Goal: Task Accomplishment & Management: Complete application form

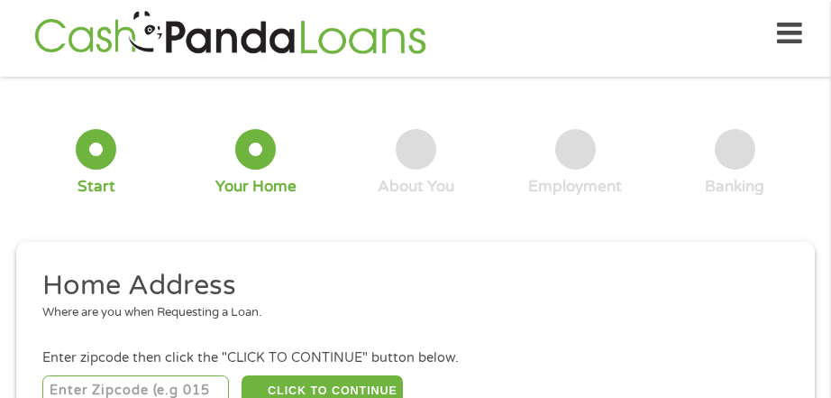
scroll to position [132, 0]
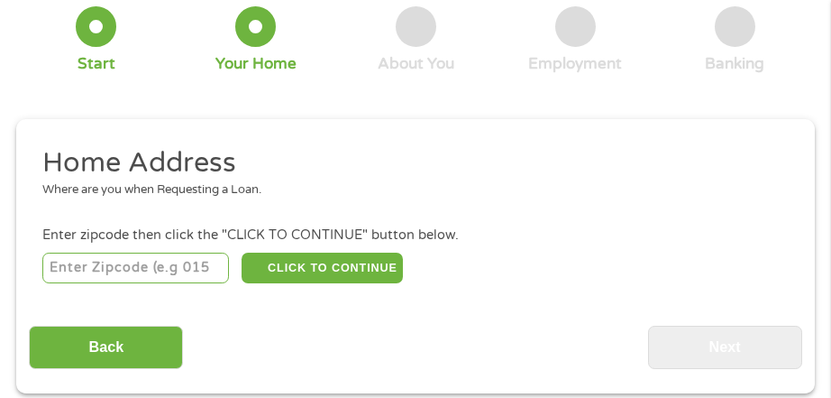
click at [172, 269] on input "number" at bounding box center [135, 267] width 187 height 31
type input "30005"
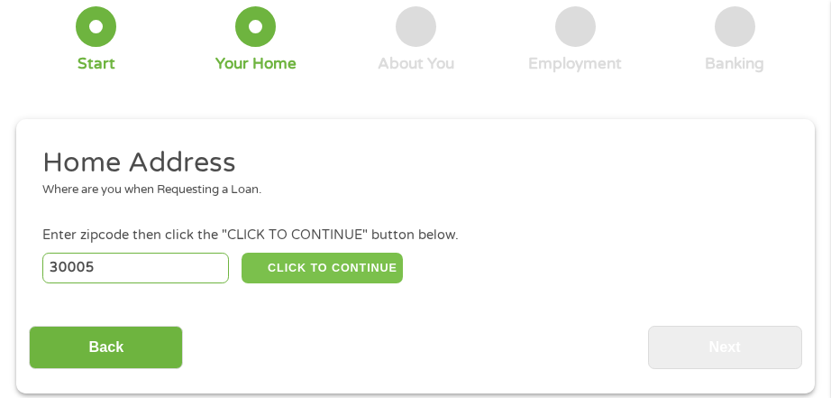
click at [353, 261] on button "CLICK TO CONTINUE" at bounding box center [322, 267] width 160 height 31
type input "30005"
type input "Alpharetta"
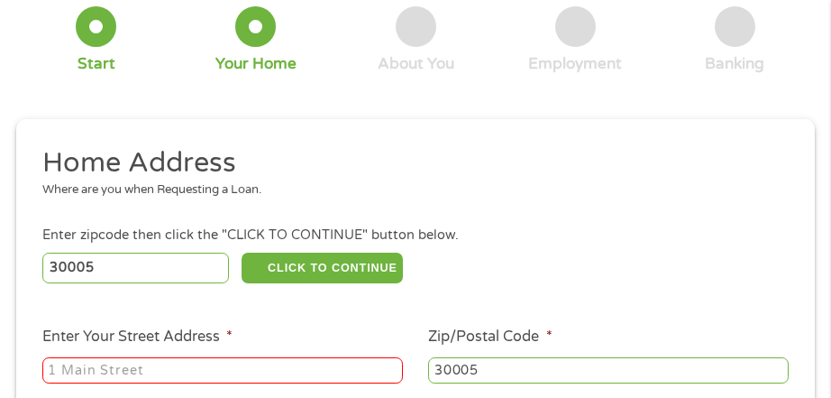
click at [113, 371] on input "Enter Your Street Address *" at bounding box center [222, 370] width 361 height 27
type input "[STREET_ADDRESS]"
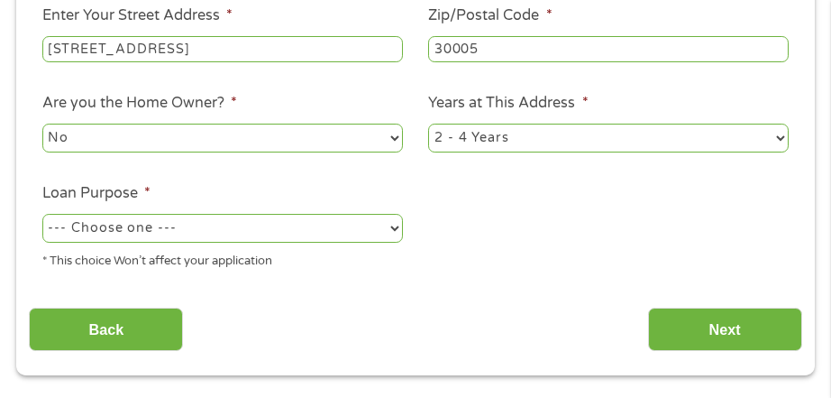
scroll to position [466, 0]
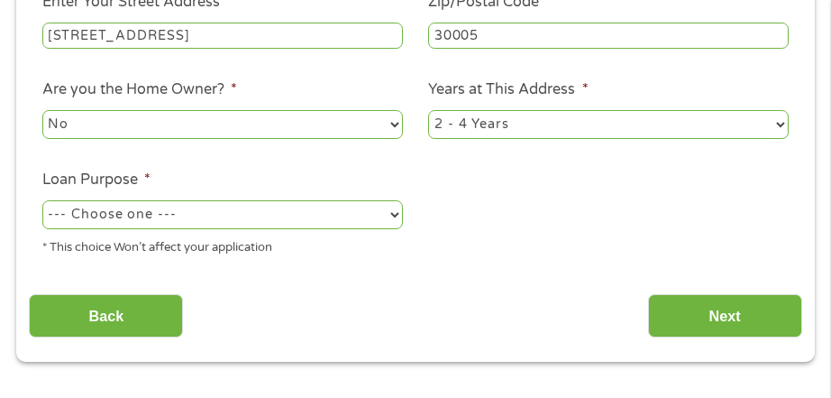
click at [363, 221] on select "--- Choose one --- Pay Bills Debt Consolidation Home Improvement Major Purchase…" at bounding box center [222, 214] width 361 height 29
select select "other"
click at [42, 200] on select "--- Choose one --- Pay Bills Debt Consolidation Home Improvement Major Purchase…" at bounding box center [222, 214] width 361 height 29
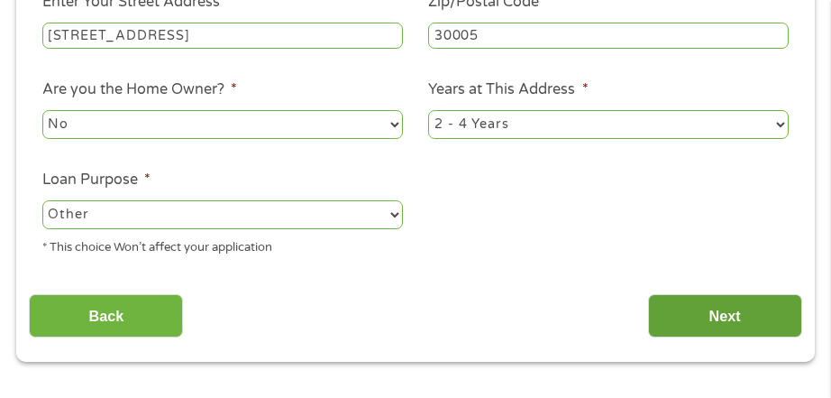
click at [691, 314] on input "Next" at bounding box center [725, 316] width 154 height 44
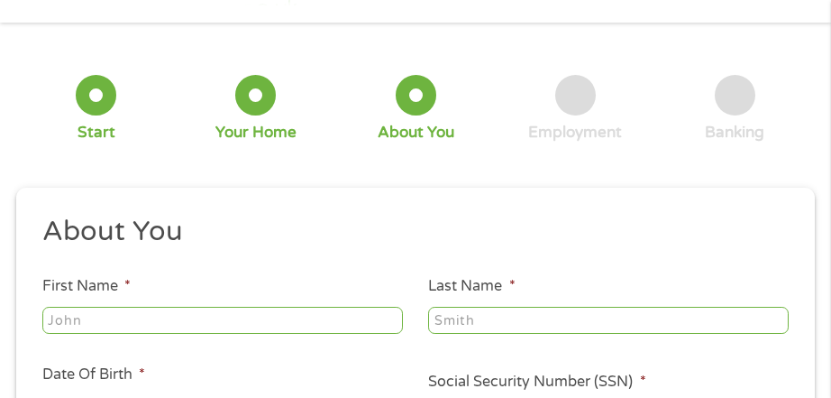
scroll to position [76, 0]
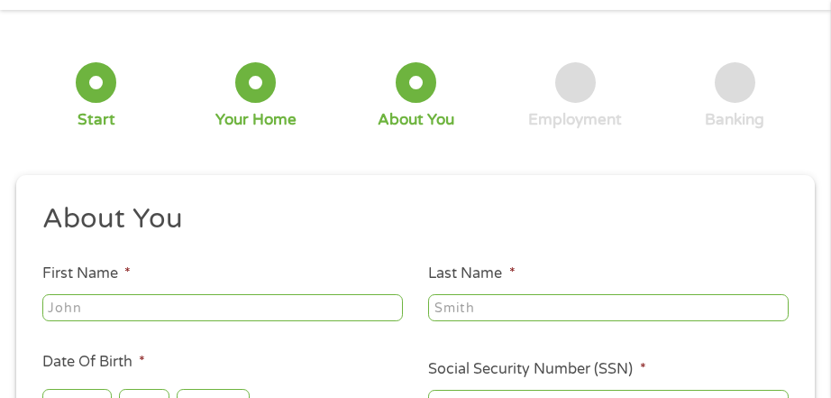
click at [212, 298] on input "First Name *" at bounding box center [222, 307] width 361 height 27
type input "[PERSON_NAME]"
type input "Walcott"
type input "[EMAIL_ADDRESS][DOMAIN_NAME]"
type input "[PHONE_NUMBER]"
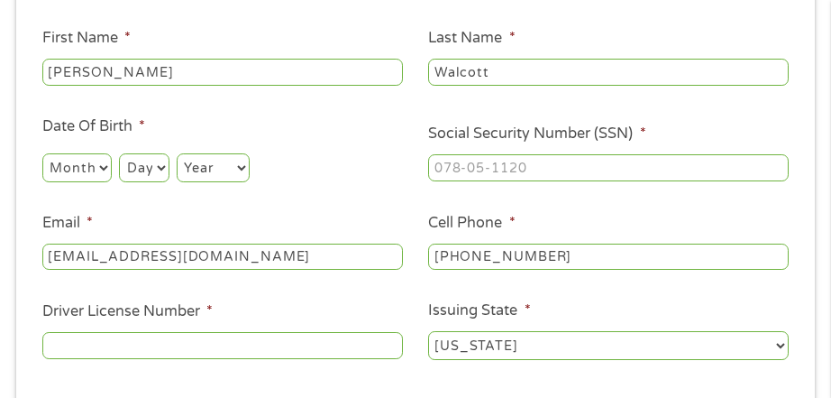
scroll to position [352, 0]
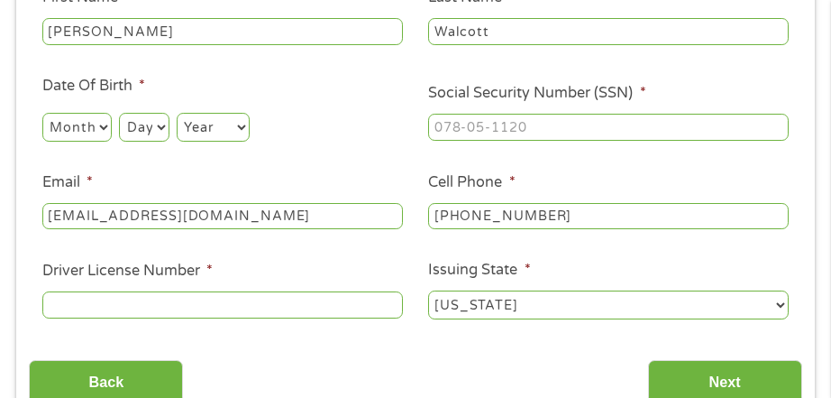
drag, startPoint x: 103, startPoint y: 130, endPoint x: 103, endPoint y: 140, distance: 9.9
click at [103, 130] on select "Month 1 2 3 4 5 6 7 8 9 10 11 12" at bounding box center [76, 127] width 69 height 29
select select "4"
click at [42, 113] on select "Month 1 2 3 4 5 6 7 8 9 10 11 12" at bounding box center [76, 127] width 69 height 29
click at [139, 124] on select "Day 1 2 3 4 5 6 7 8 9 10 11 12 13 14 15 16 17 18 19 20 21 22 23 24 25 26 27 28 …" at bounding box center [144, 127] width 50 height 29
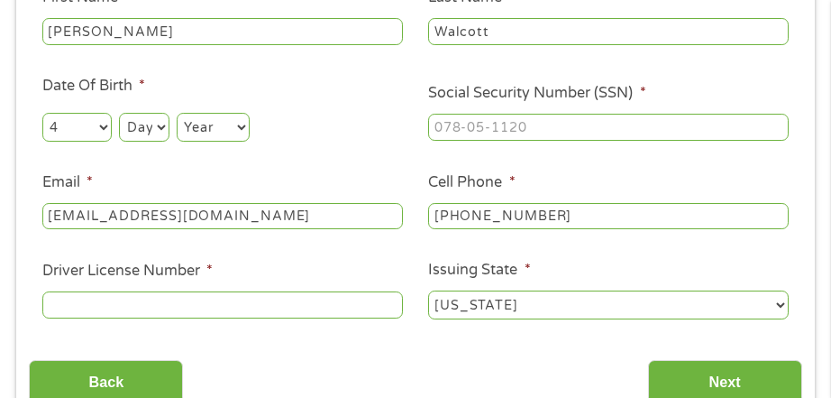
select select "26"
click at [119, 113] on select "Day 1 2 3 4 5 6 7 8 9 10 11 12 13 14 15 16 17 18 19 20 21 22 23 24 25 26 27 28 …" at bounding box center [144, 127] width 50 height 29
click at [220, 123] on select "Year [DATE] 2006 2005 2004 2003 2002 2001 2000 1999 1998 1997 1996 1995 1994 19…" at bounding box center [213, 127] width 73 height 29
select select "1976"
click at [177, 113] on select "Year [DATE] 2006 2005 2004 2003 2002 2001 2000 1999 1998 1997 1996 1995 1994 19…" at bounding box center [213, 127] width 73 height 29
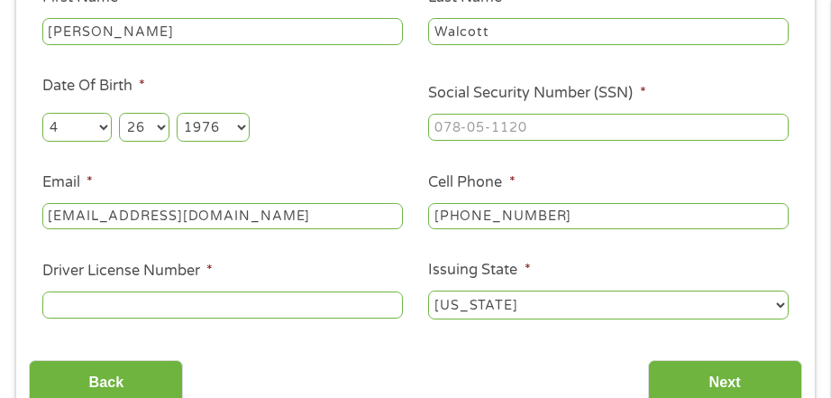
click at [183, 310] on input "Driver License Number *" at bounding box center [222, 304] width 361 height 27
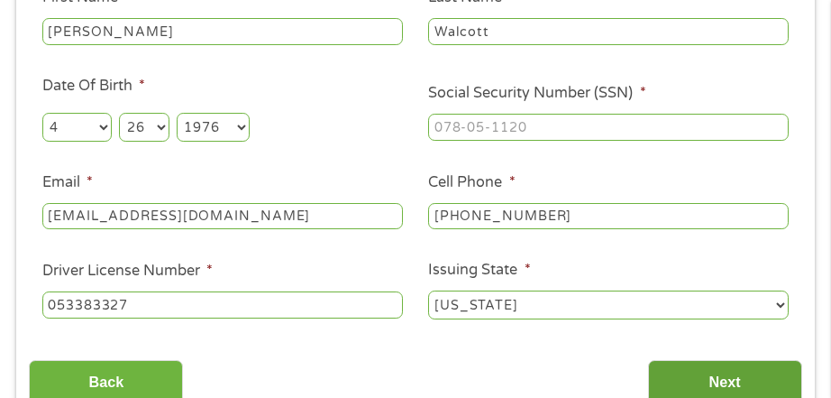
type input "053383327"
click at [666, 376] on input "Next" at bounding box center [725, 382] width 154 height 44
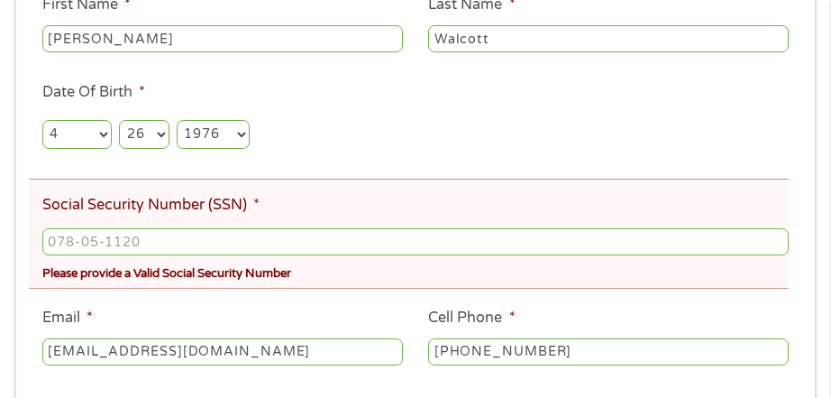
scroll to position [419, 0]
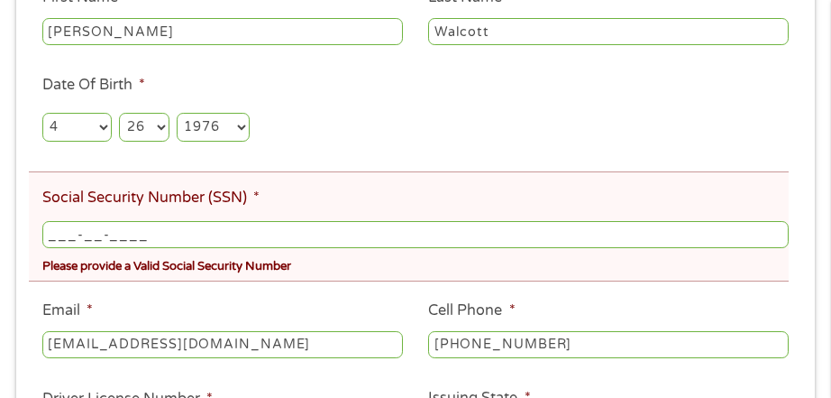
click at [132, 233] on input "___-__-____" at bounding box center [415, 234] width 746 height 27
type input "122-72-9341"
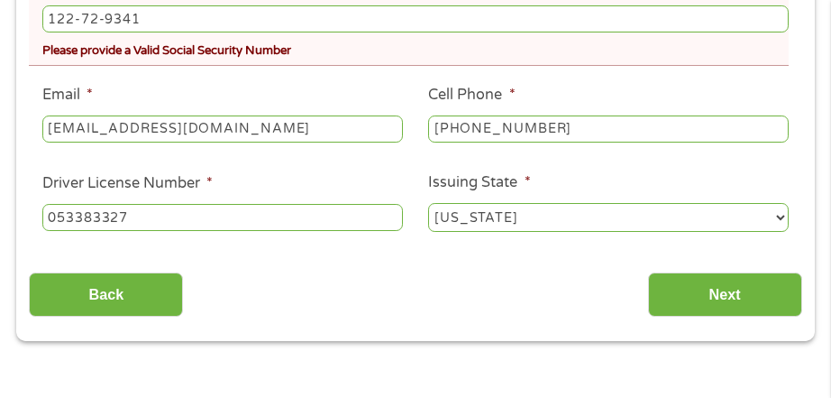
scroll to position [721, 0]
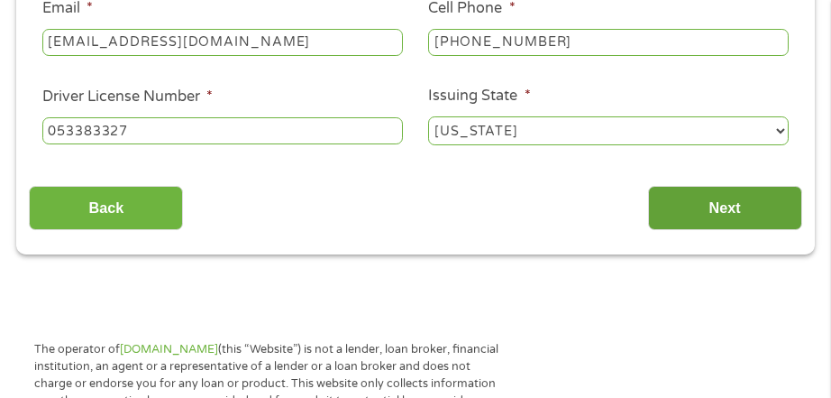
click at [723, 205] on input "Next" at bounding box center [725, 208] width 154 height 44
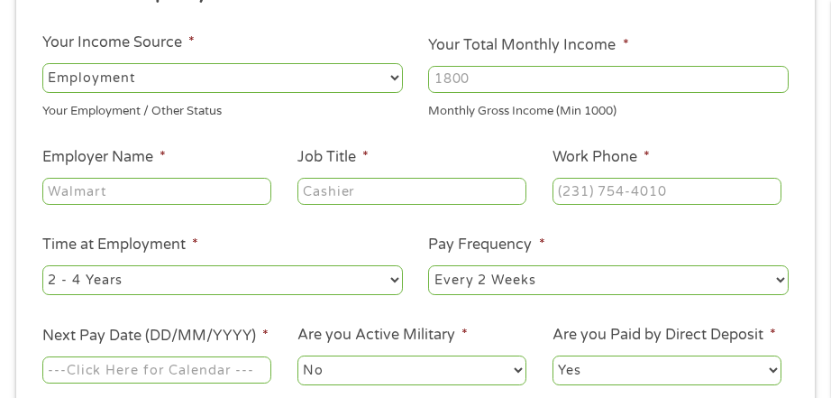
scroll to position [354, 0]
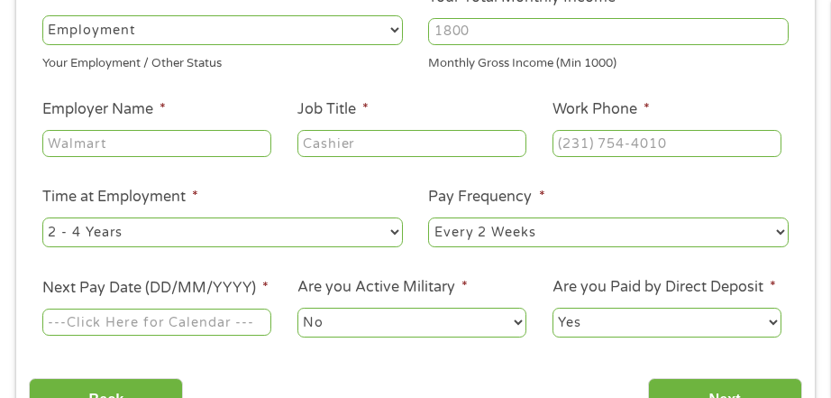
click at [472, 36] on input "Your Total Monthly Income *" at bounding box center [608, 31] width 361 height 27
type input "3000"
click at [178, 140] on input "Employer Name *" at bounding box center [156, 143] width 229 height 27
type input "p"
type input "Pajunk Medical"
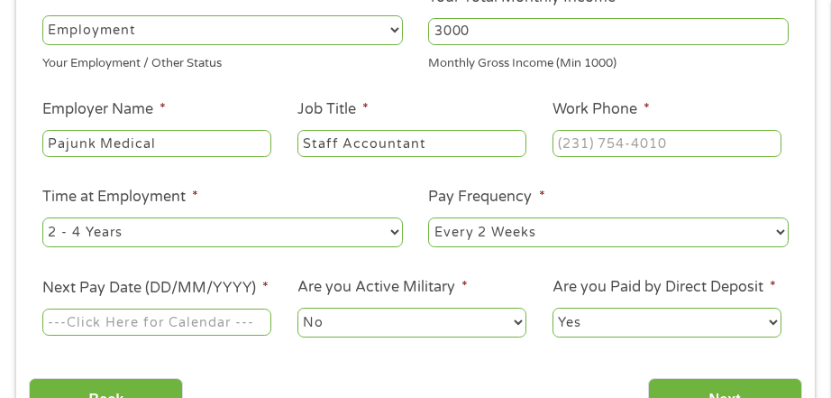
type input "Staff Accountant"
type input "[PHONE_NUMBER]"
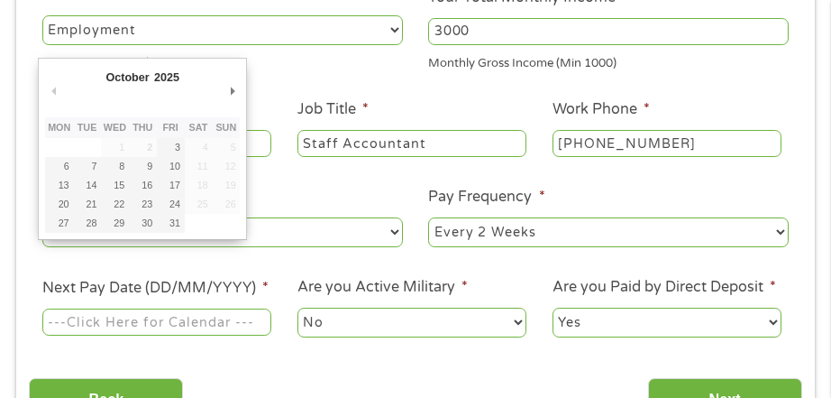
click at [166, 326] on input "Next Pay Date (DD/MM/YYYY) *" at bounding box center [156, 321] width 229 height 27
type input "[DATE]"
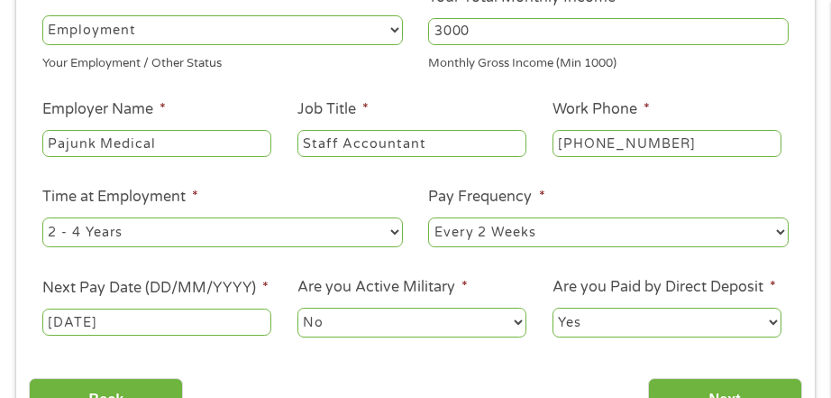
click at [179, 227] on select "--- Choose one --- 1 Year or less 1 - 2 Years 2 - 4 Years Over 4 Years" at bounding box center [222, 231] width 361 height 29
select select "60months"
click at [42, 217] on select "--- Choose one --- 1 Year or less 1 - 2 Years 2 - 4 Years Over 4 Years" at bounding box center [222, 231] width 361 height 29
click at [743, 387] on input "Next" at bounding box center [725, 400] width 154 height 44
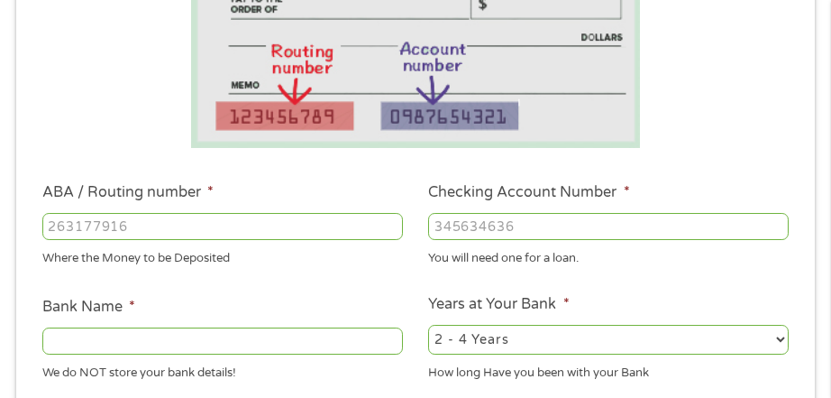
scroll to position [471, 0]
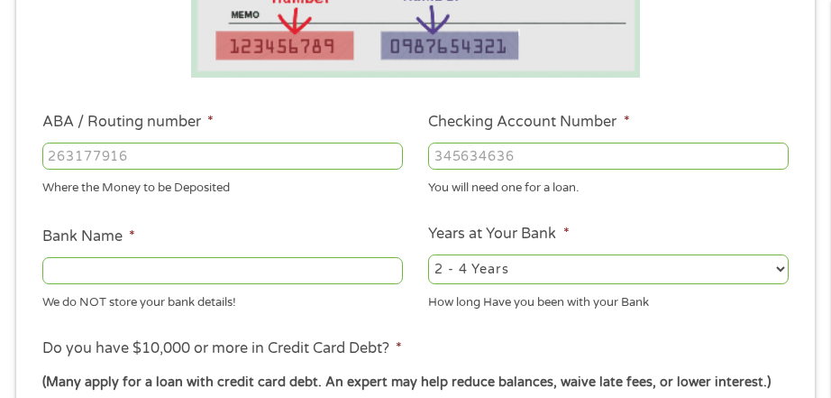
click at [192, 156] on input "ABA / Routing number *" at bounding box center [222, 155] width 361 height 27
type input "031176110"
type input "CAPITAL ONE NA"
type input "031176110"
click at [501, 158] on input "Checking Account Number *" at bounding box center [608, 155] width 361 height 27
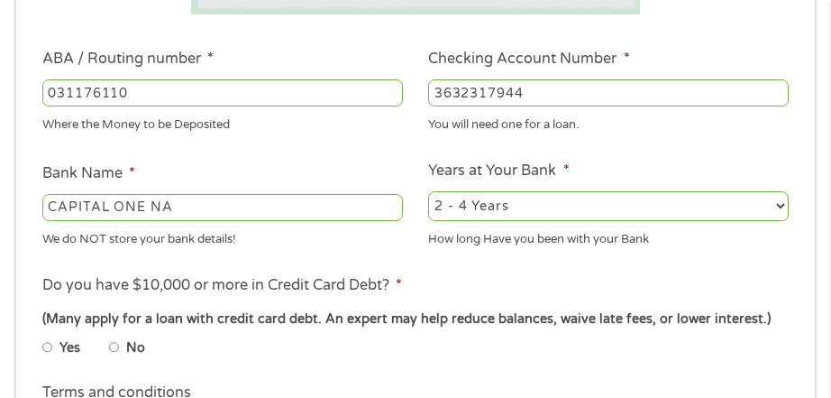
scroll to position [619, 0]
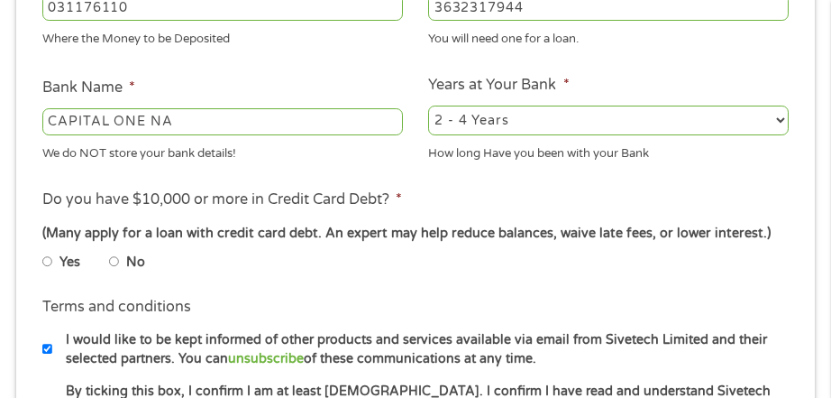
type input "3632317944"
click at [554, 124] on select "2 - 4 Years 6 - 12 Months 1 - 2 Years Over 4 Years" at bounding box center [608, 119] width 361 height 29
select select "24months"
click at [428, 105] on select "2 - 4 Years 6 - 12 Months 1 - 2 Years Over 4 Years" at bounding box center [608, 119] width 361 height 29
click at [113, 261] on input "No" at bounding box center [114, 262] width 11 height 22
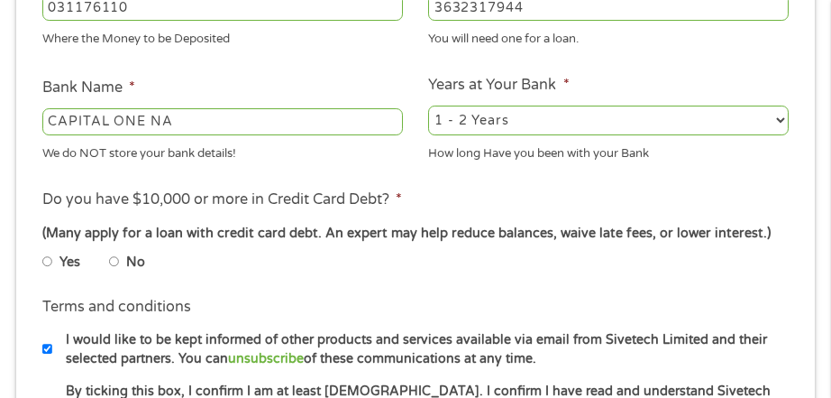
radio input "true"
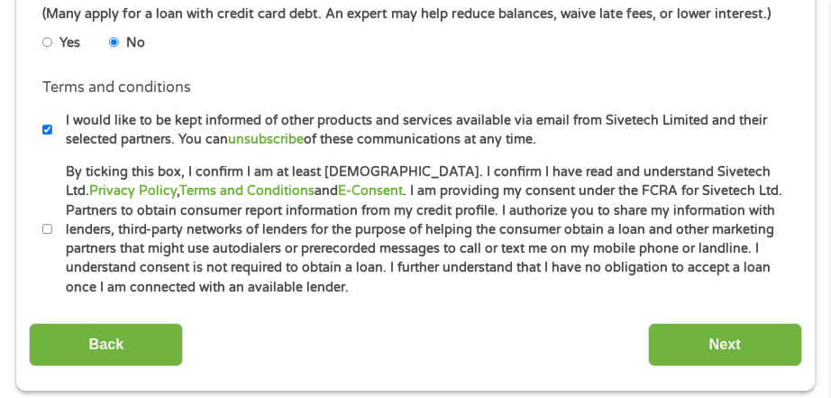
scroll to position [855, 0]
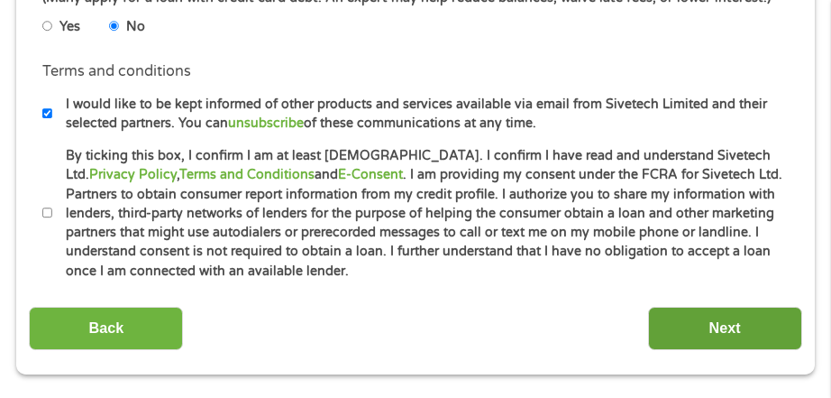
click at [739, 334] on input "Next" at bounding box center [725, 329] width 154 height 44
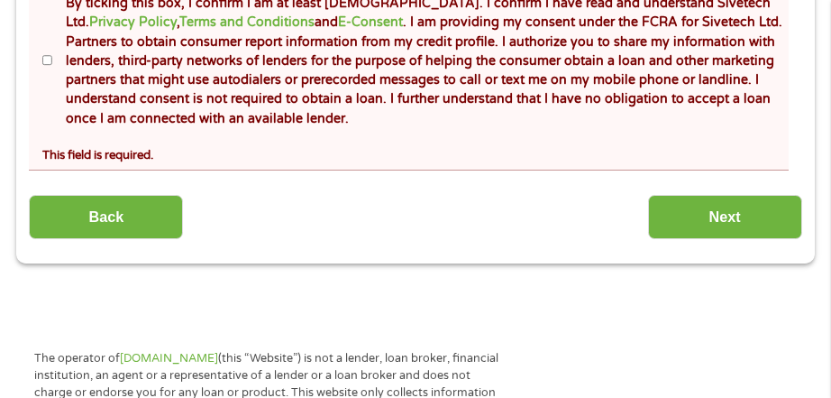
scroll to position [1100, 0]
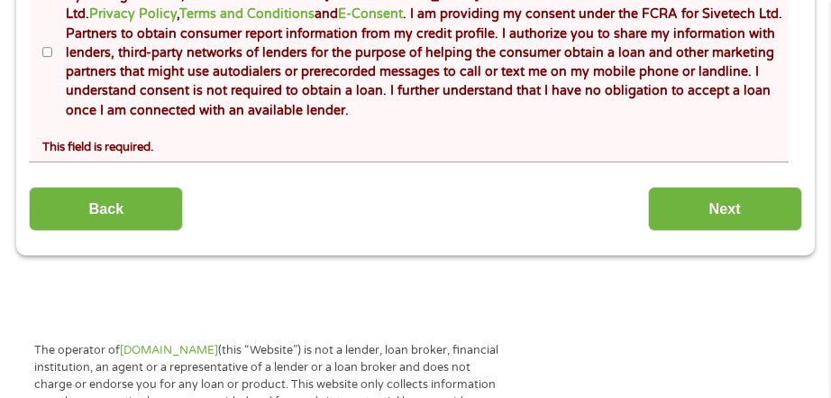
click at [42, 54] on input "By ticking this box, I confirm I am at least [DEMOGRAPHIC_DATA]. I confirm I ha…" at bounding box center [47, 52] width 11 height 22
checkbox input "true"
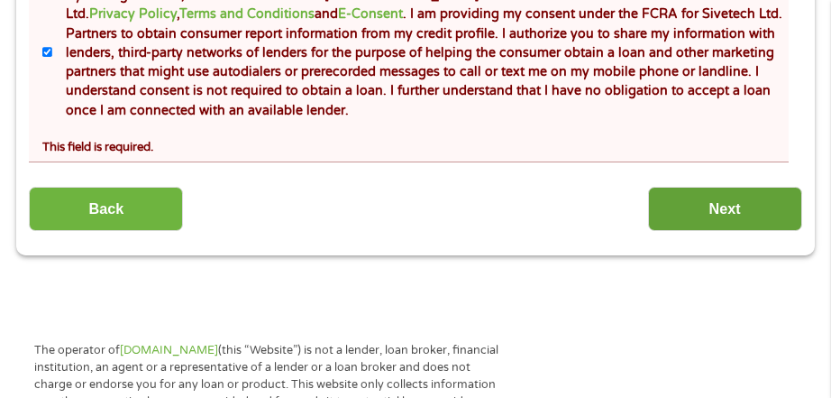
click at [700, 206] on input "Next" at bounding box center [725, 209] width 154 height 44
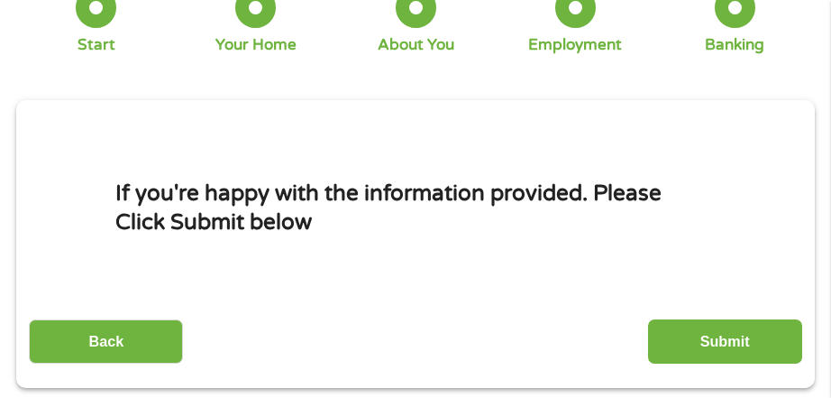
scroll to position [286, 0]
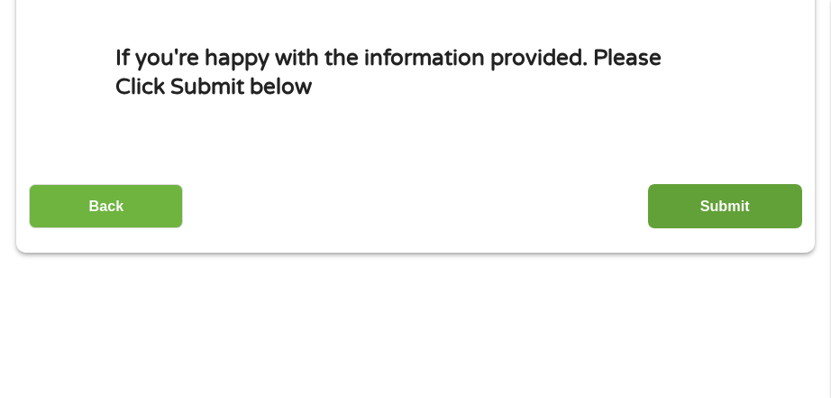
click at [734, 209] on input "Submit" at bounding box center [725, 206] width 154 height 44
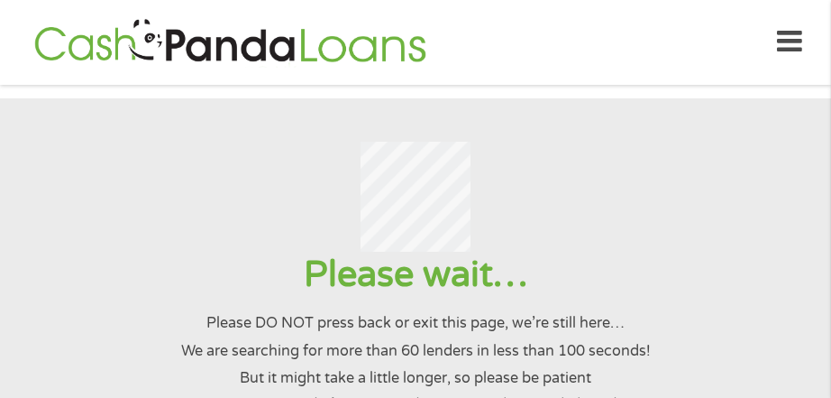
scroll to position [0, 0]
